Goal: Transaction & Acquisition: Download file/media

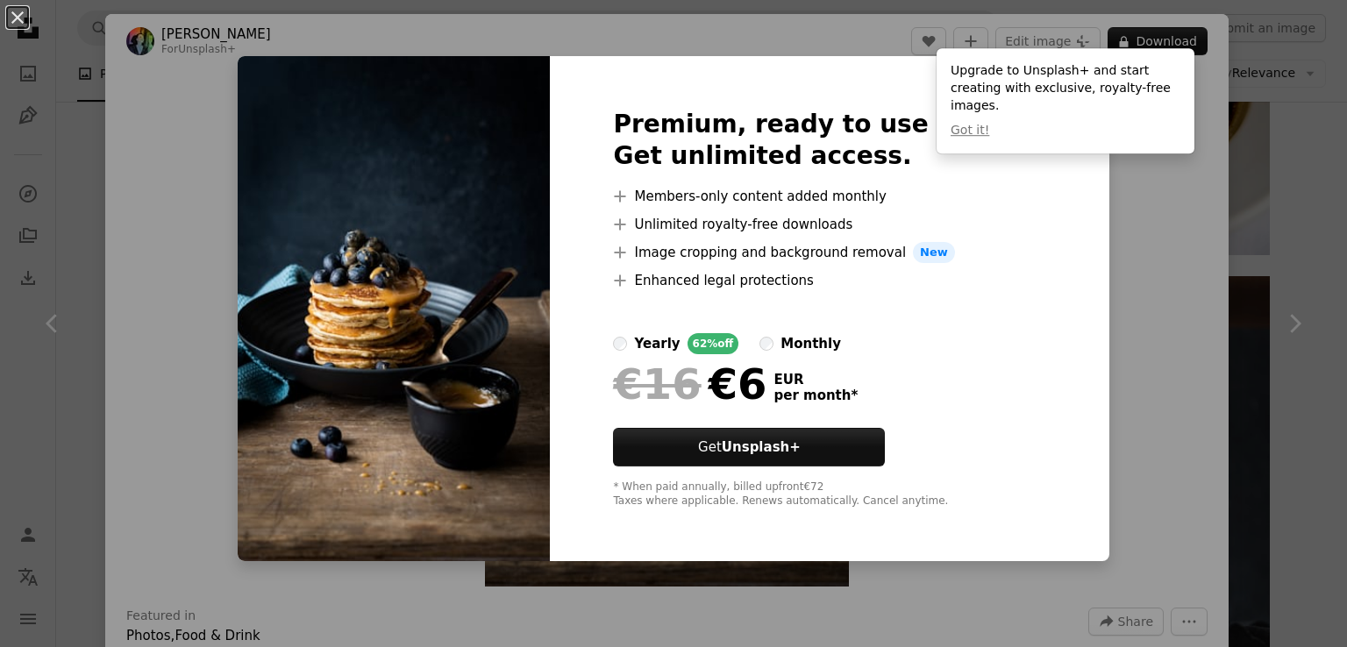
scroll to position [614, 0]
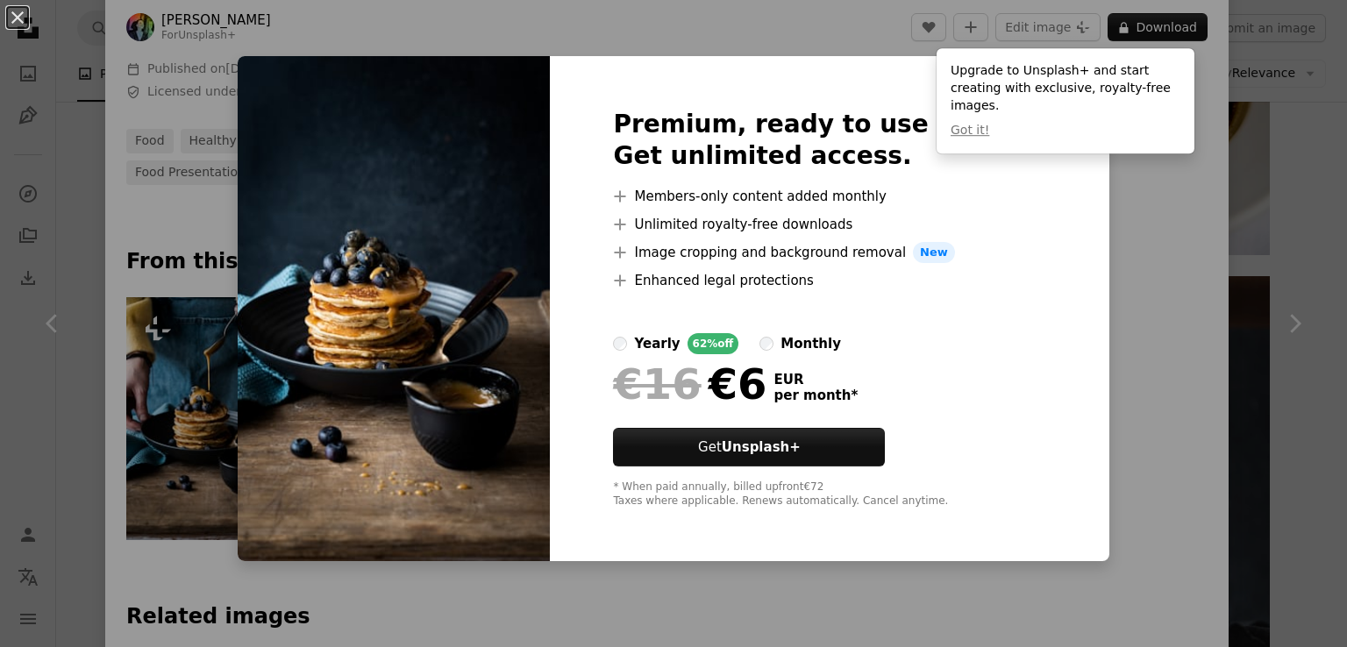
click at [1149, 233] on div "An X shape Premium, ready to use images. Get unlimited access. A plus sign Memb…" at bounding box center [673, 323] width 1347 height 647
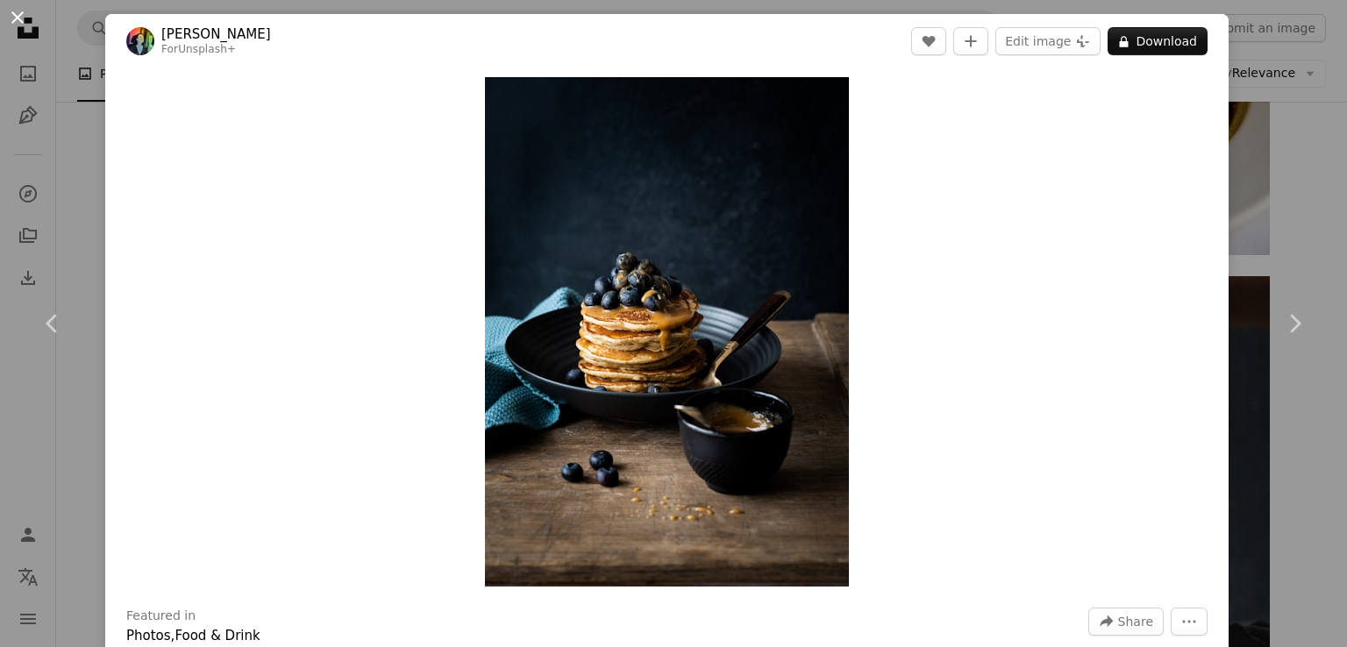
click at [12, 22] on button "An X shape" at bounding box center [17, 17] width 21 height 21
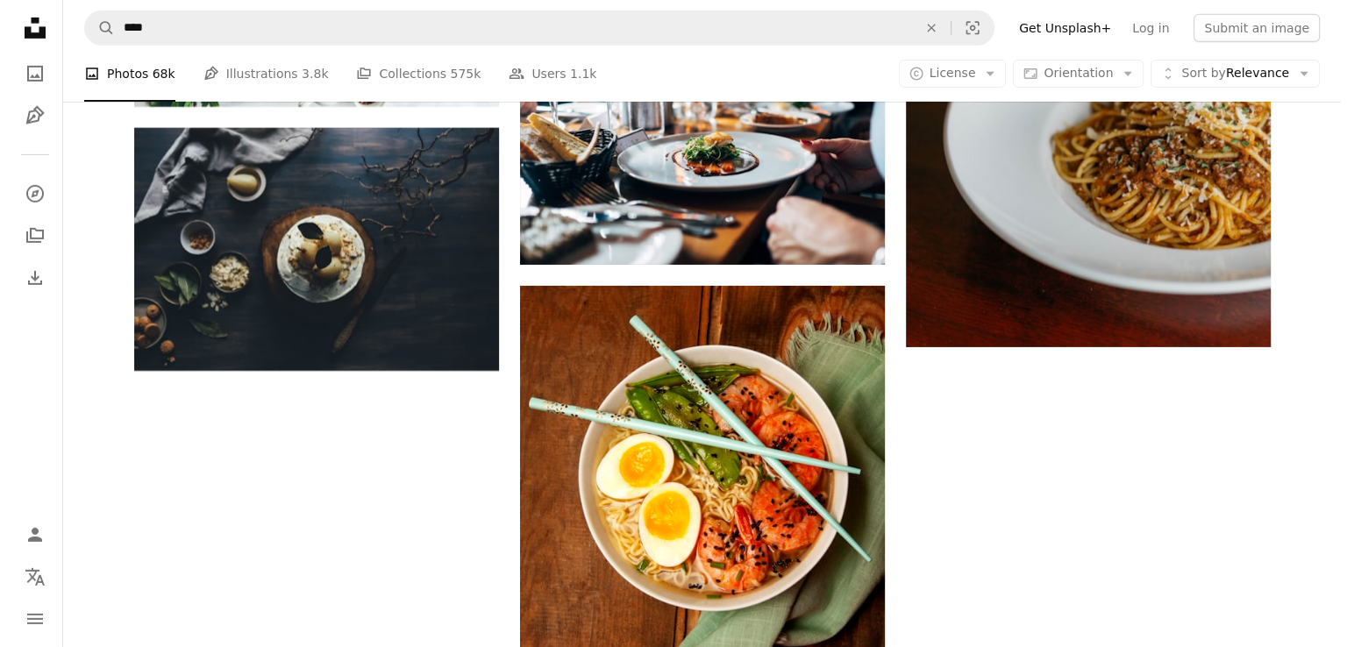
scroll to position [5877, 0]
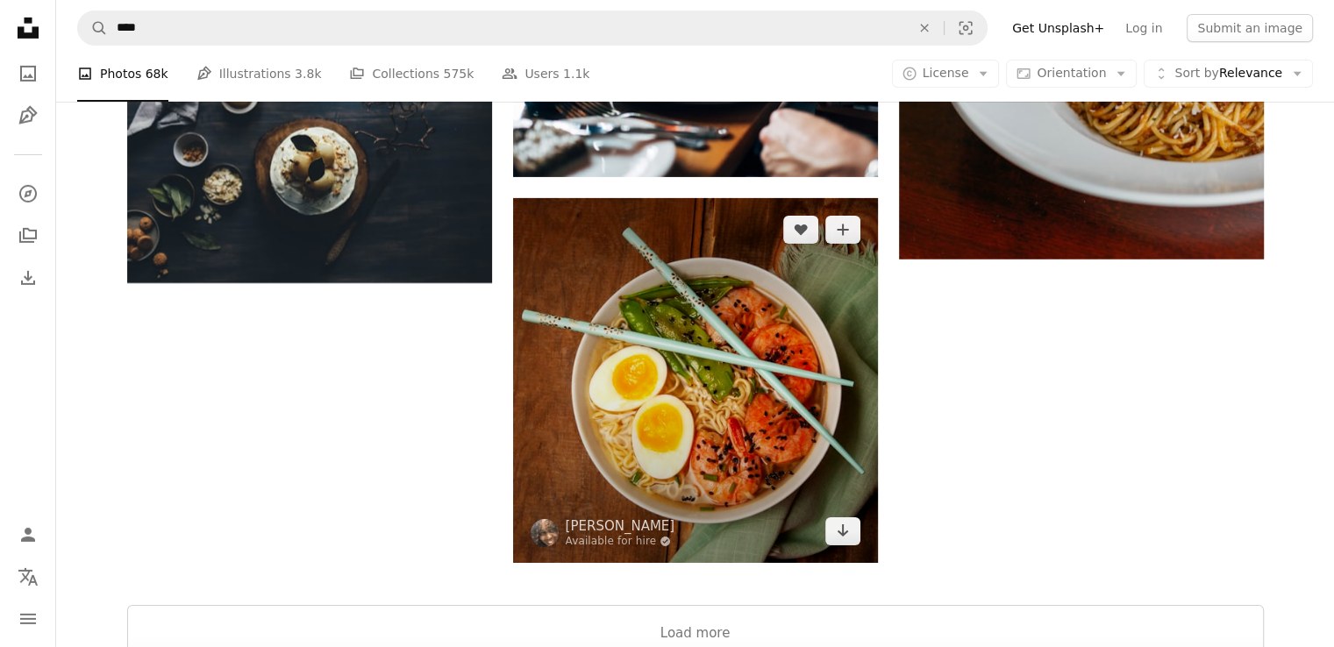
click at [705, 339] on img at bounding box center [695, 380] width 365 height 365
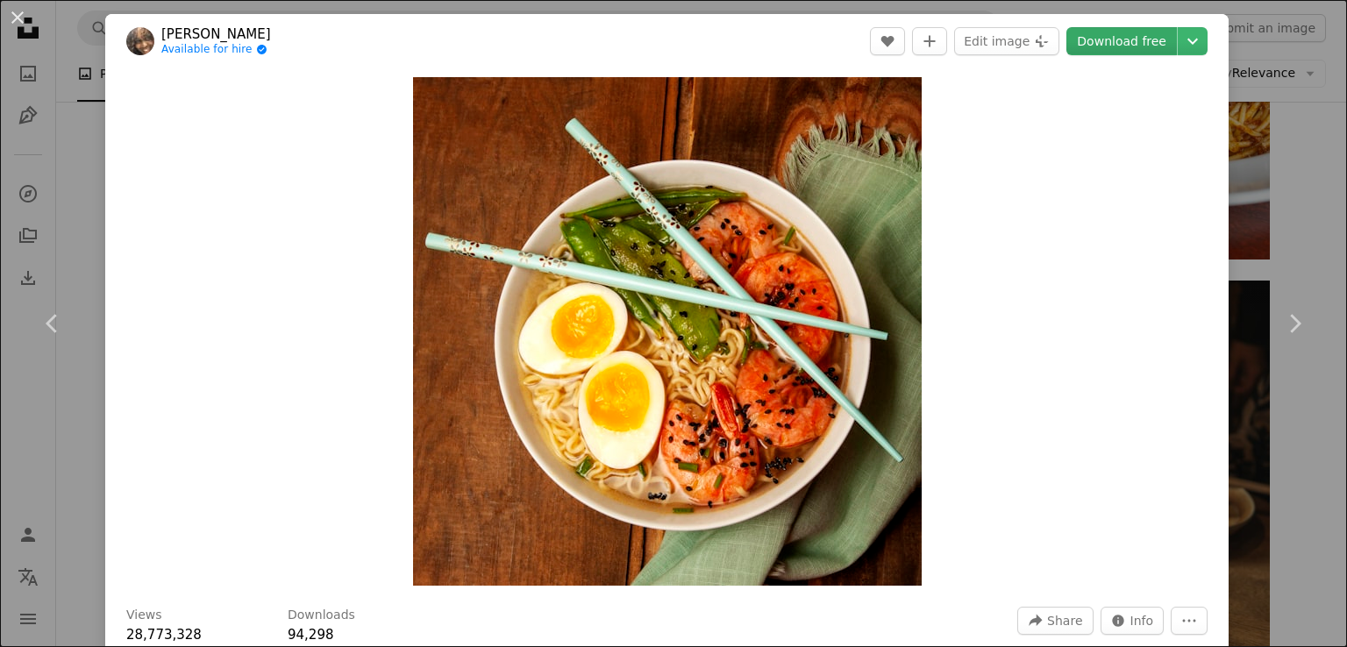
click at [1116, 45] on link "Download free" at bounding box center [1122, 41] width 111 height 28
